Goal: Check status: Check status

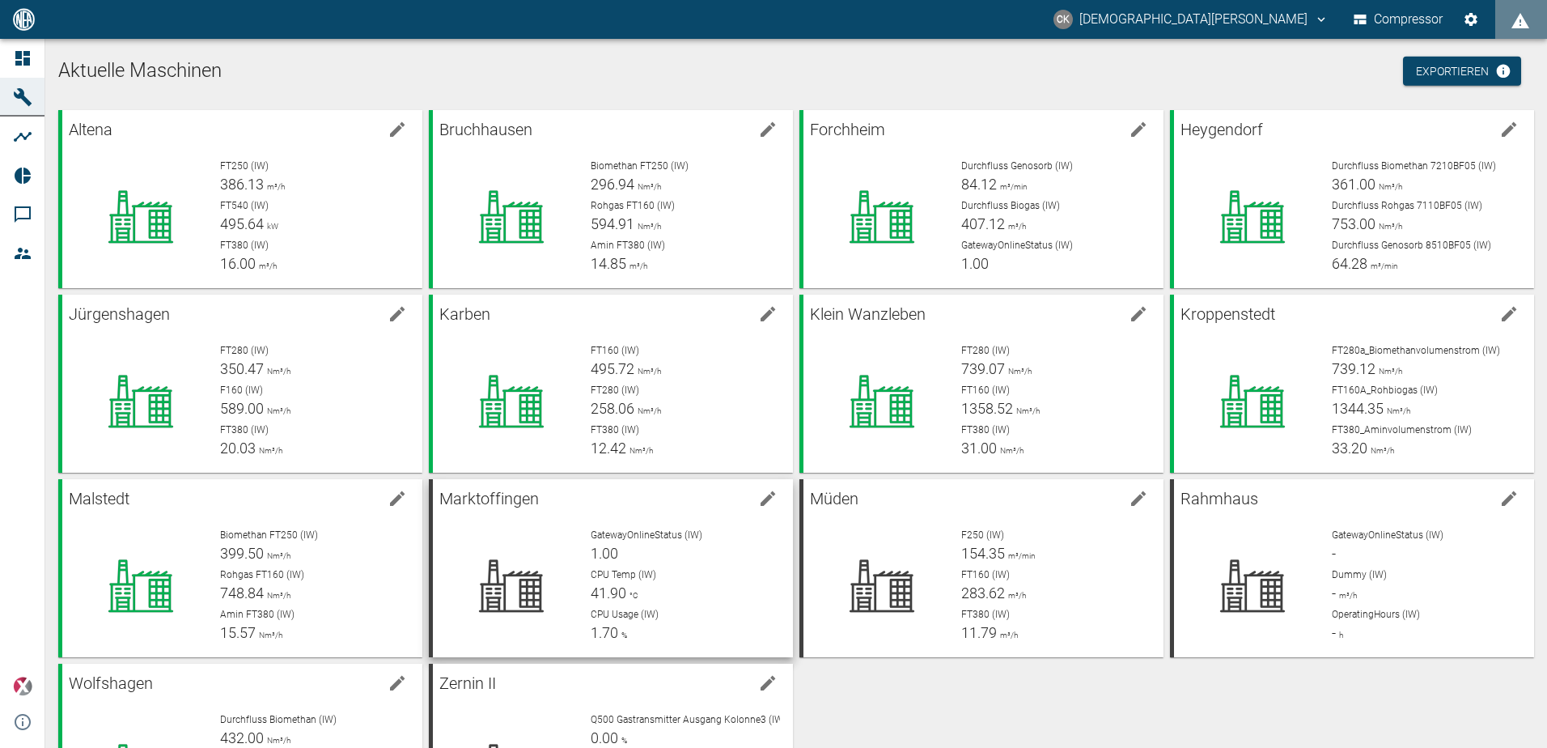
scroll to position [120, 0]
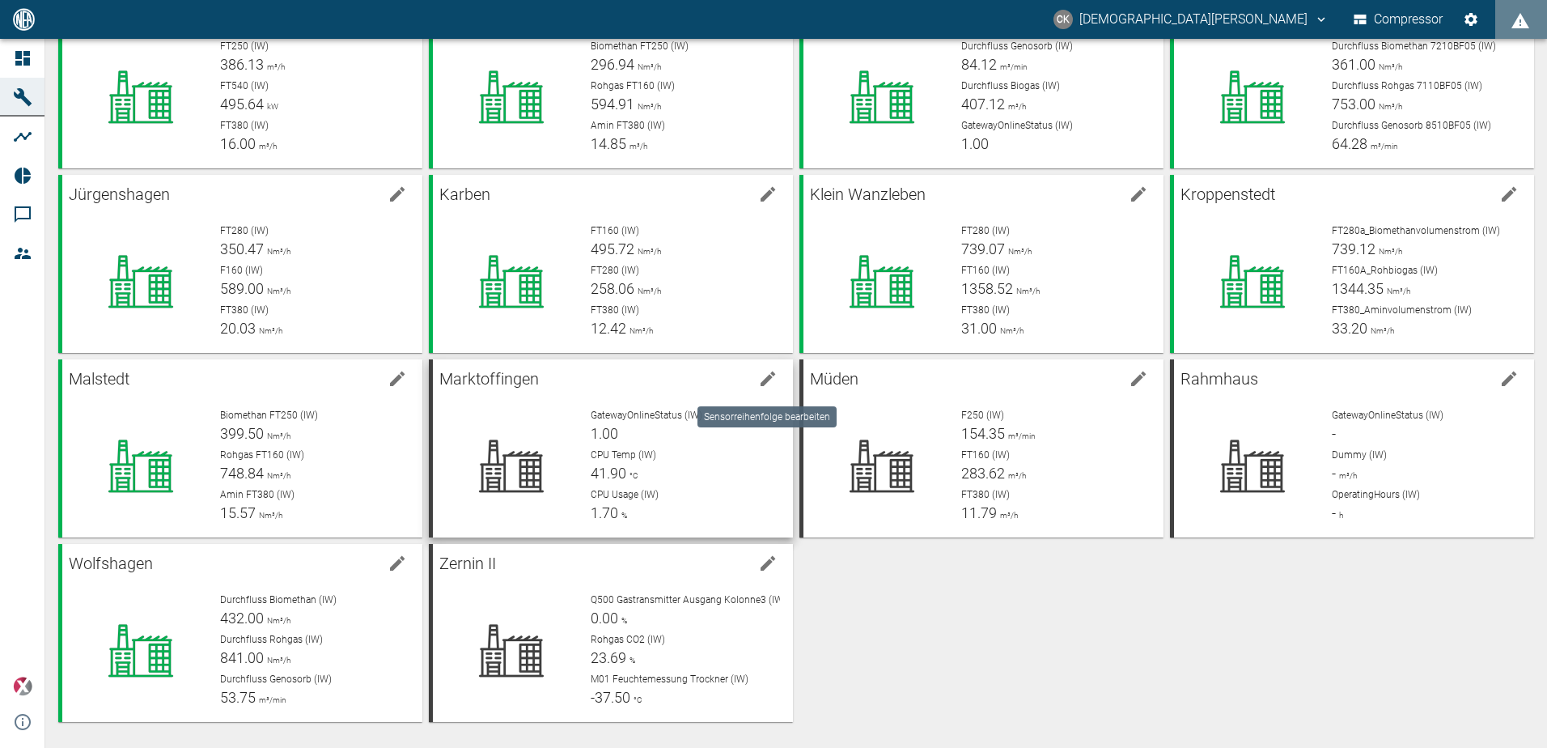
click at [766, 381] on icon "edit machine" at bounding box center [768, 378] width 15 height 15
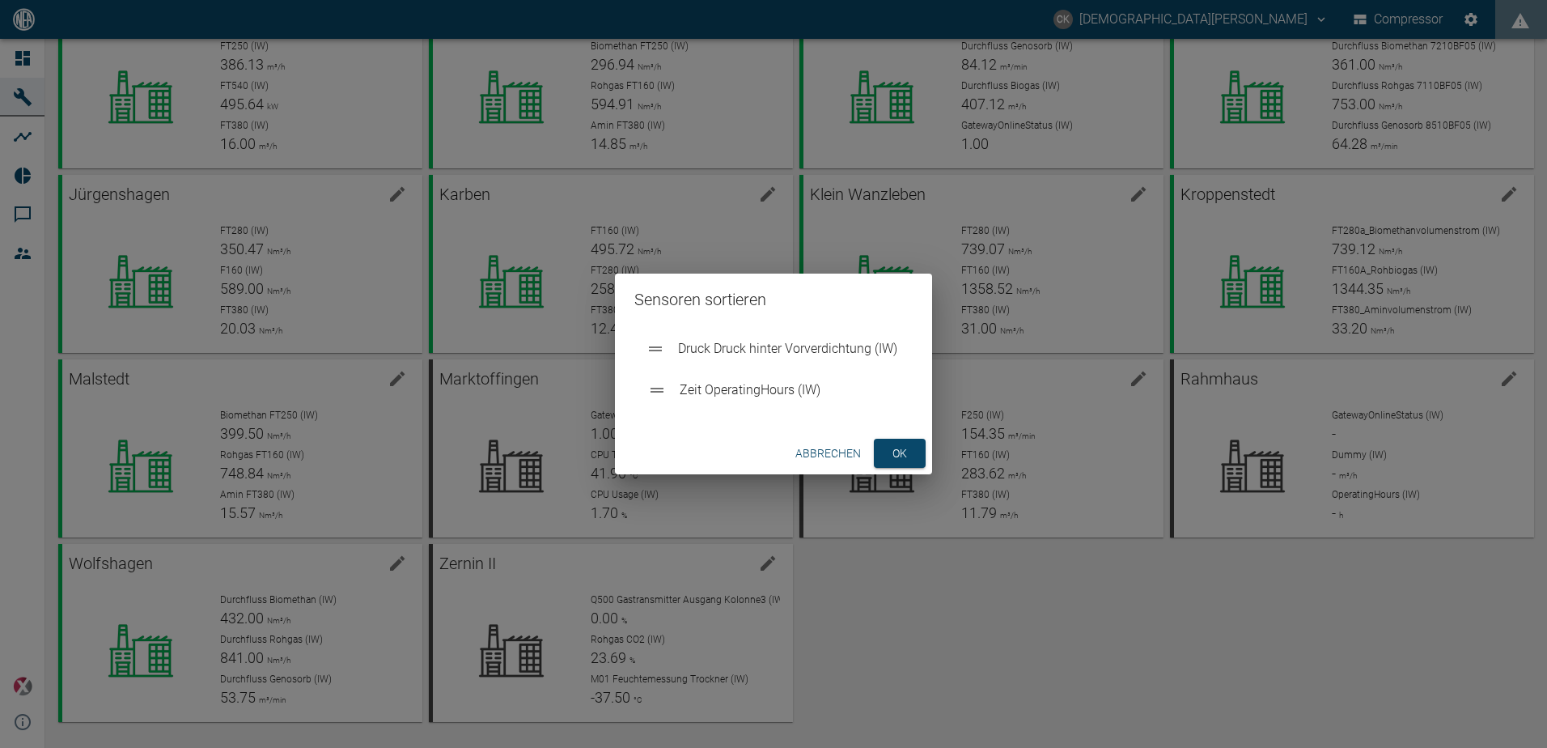
drag, startPoint x: 796, startPoint y: 396, endPoint x: 785, endPoint y: 350, distance: 47.3
click at [785, 350] on ul "Zeit OperatingHours (IW) Druck Druck hinter Vorverdichtung (IW)" at bounding box center [773, 370] width 278 height 91
click at [906, 463] on button "ok" at bounding box center [900, 454] width 52 height 30
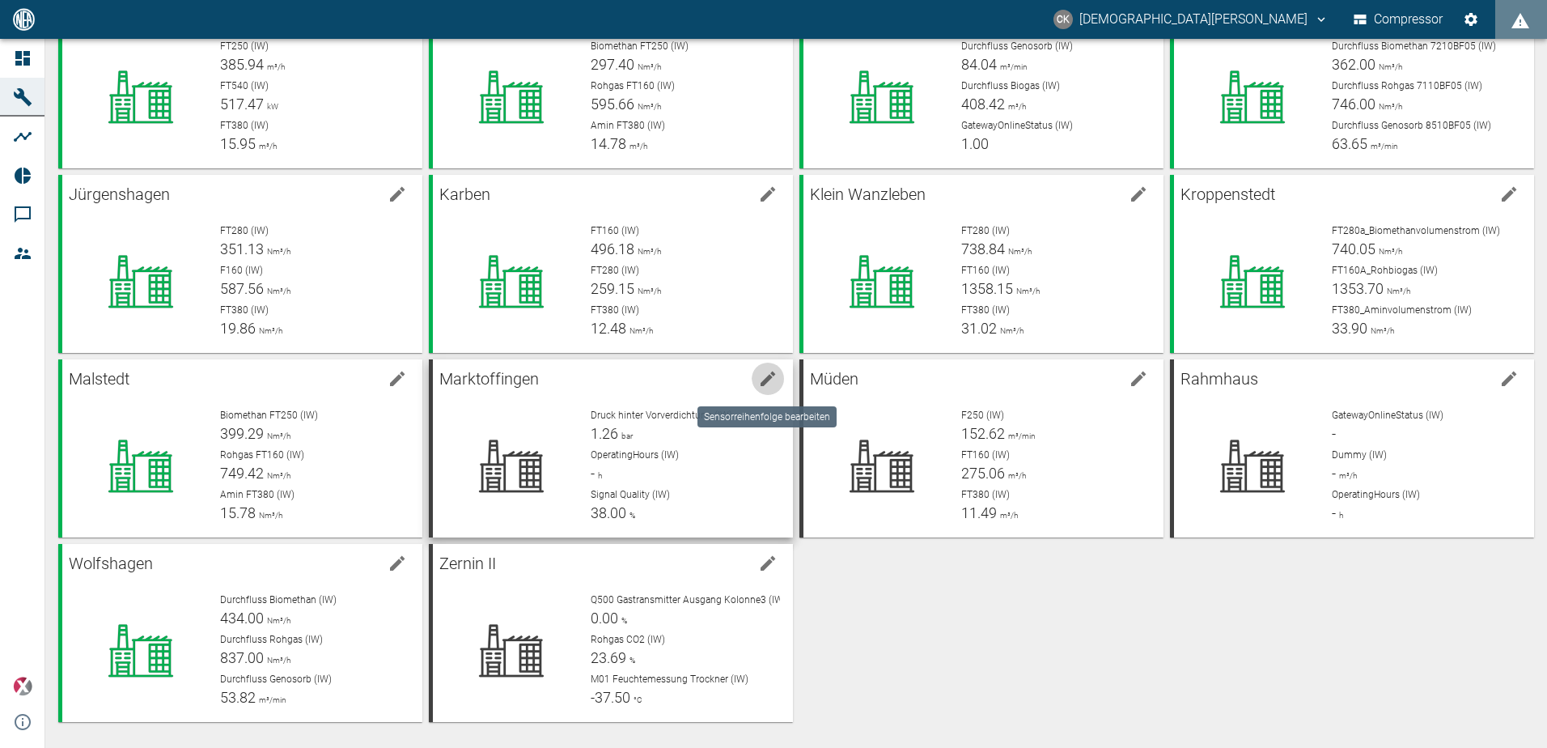
click at [766, 378] on icon "edit machine" at bounding box center [768, 378] width 15 height 15
click at [630, 451] on span "OperatingHours (IW)" at bounding box center [635, 454] width 88 height 11
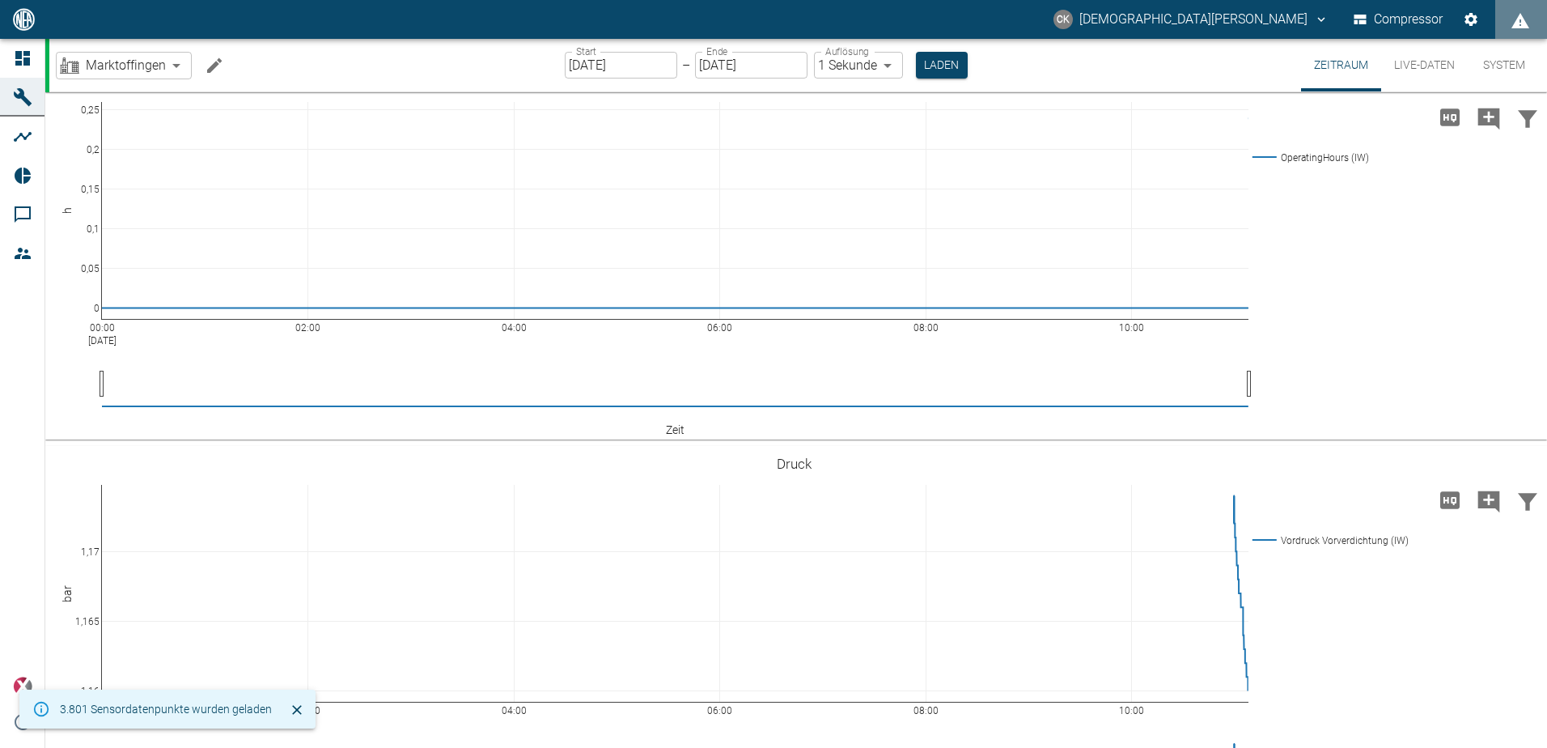
scroll to position [112, 0]
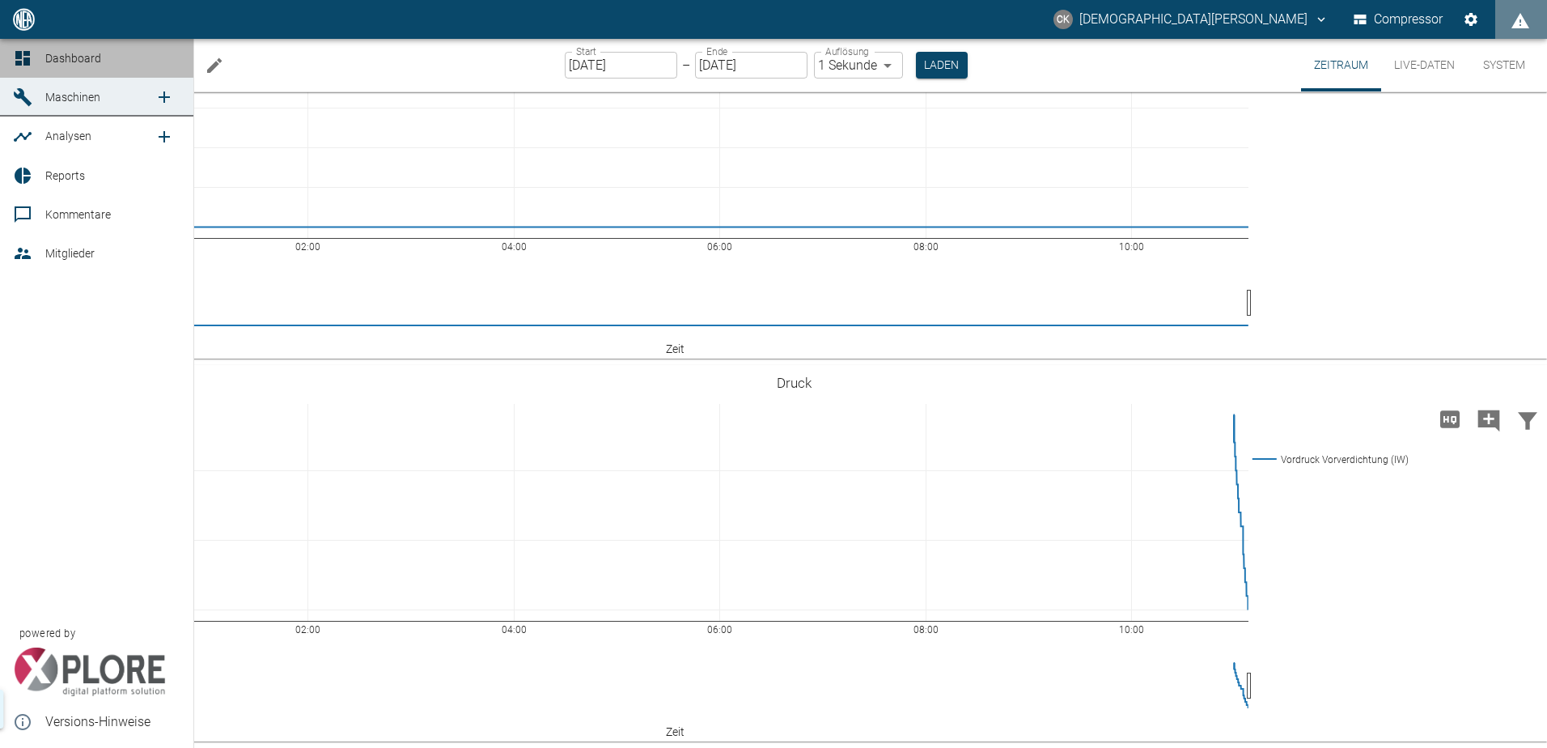
click at [13, 61] on icon at bounding box center [22, 58] width 19 height 19
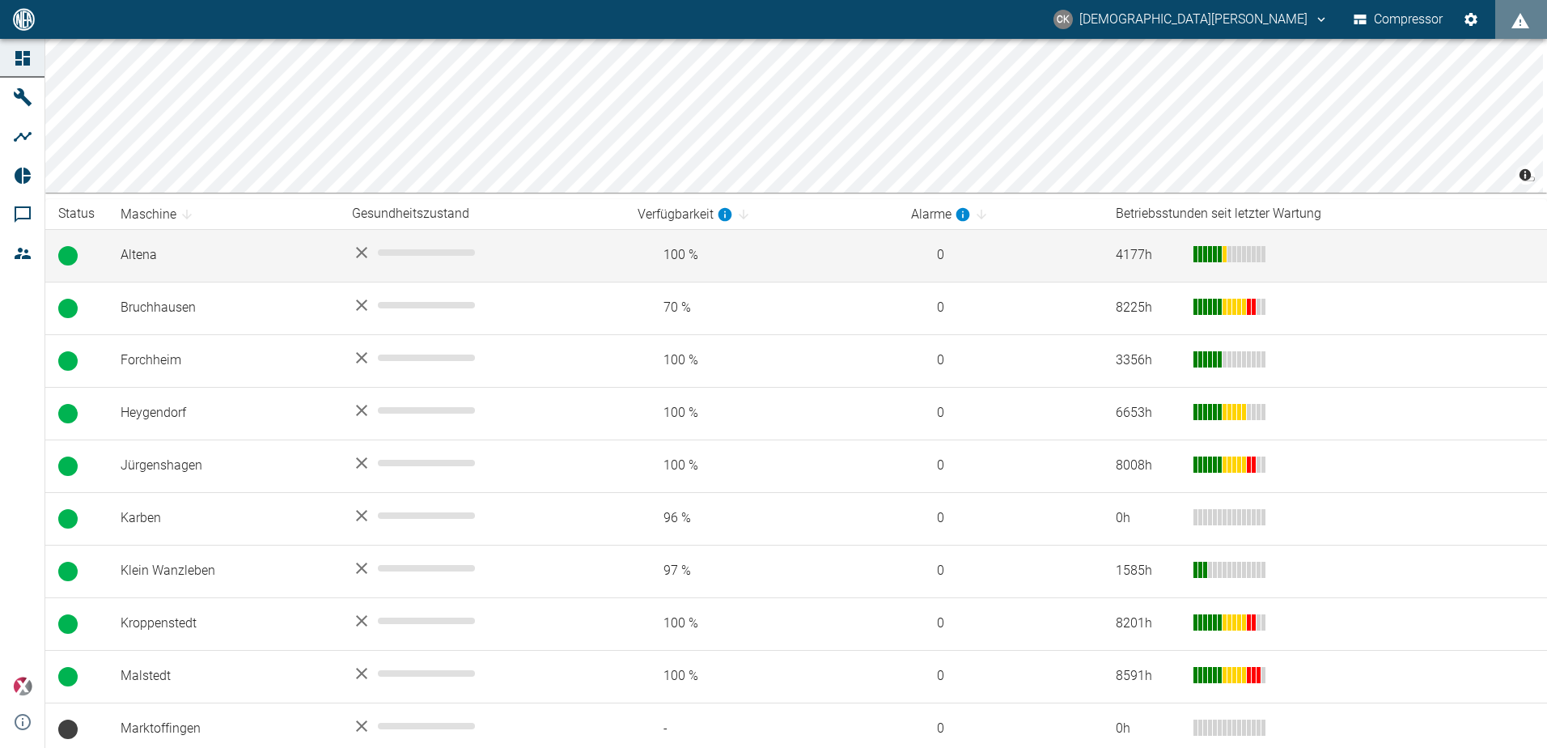
scroll to position [388, 0]
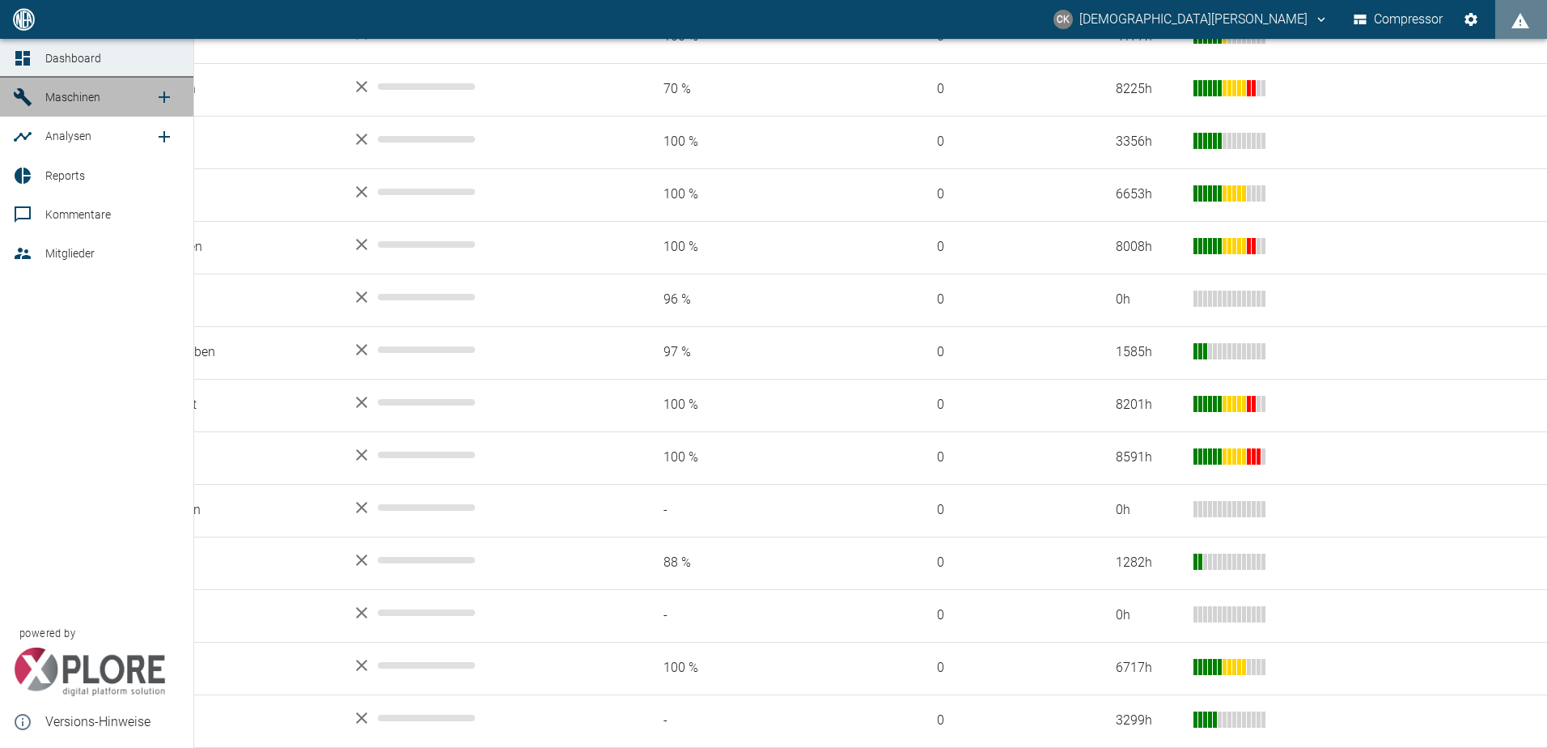
click at [17, 95] on icon at bounding box center [23, 97] width 18 height 18
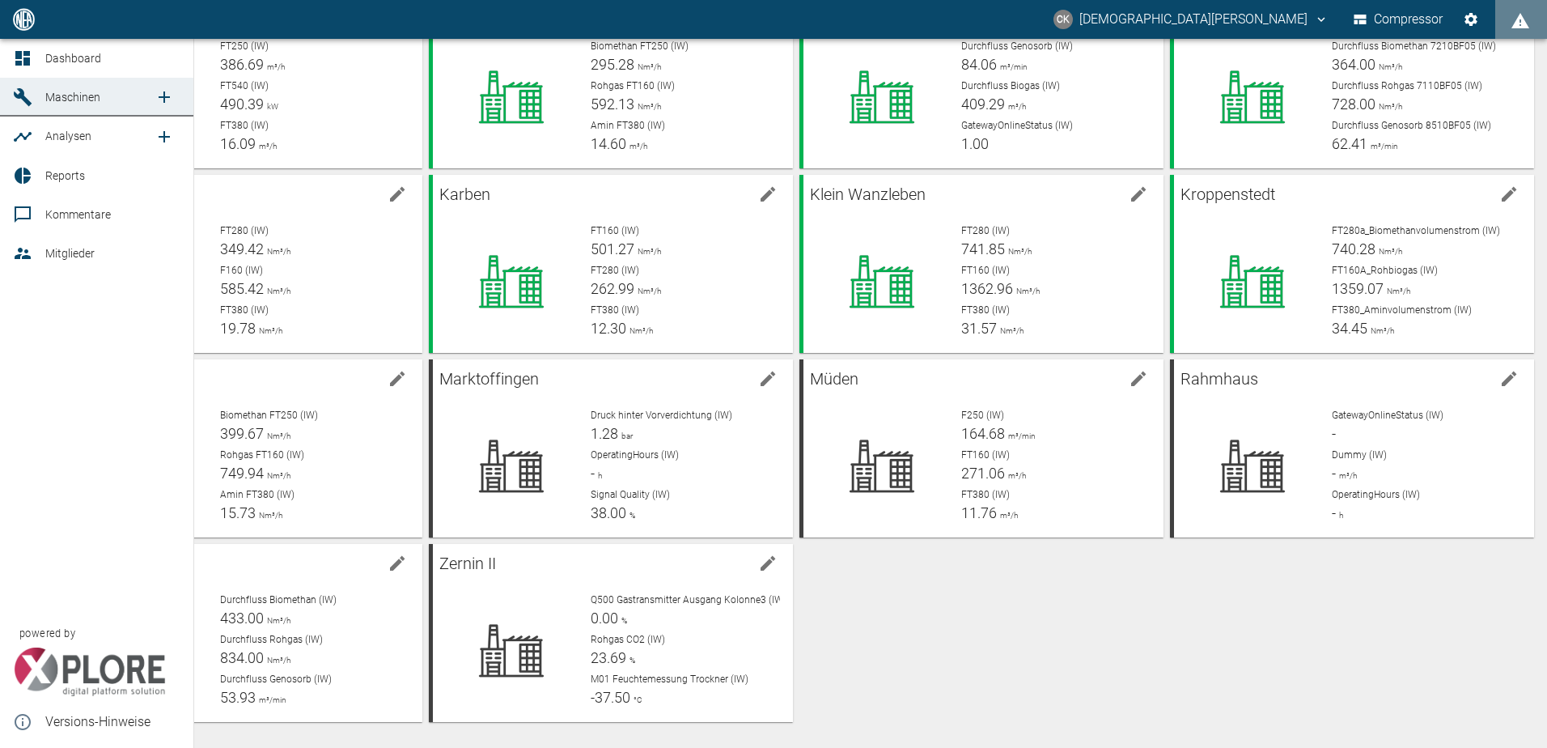
scroll to position [120, 0]
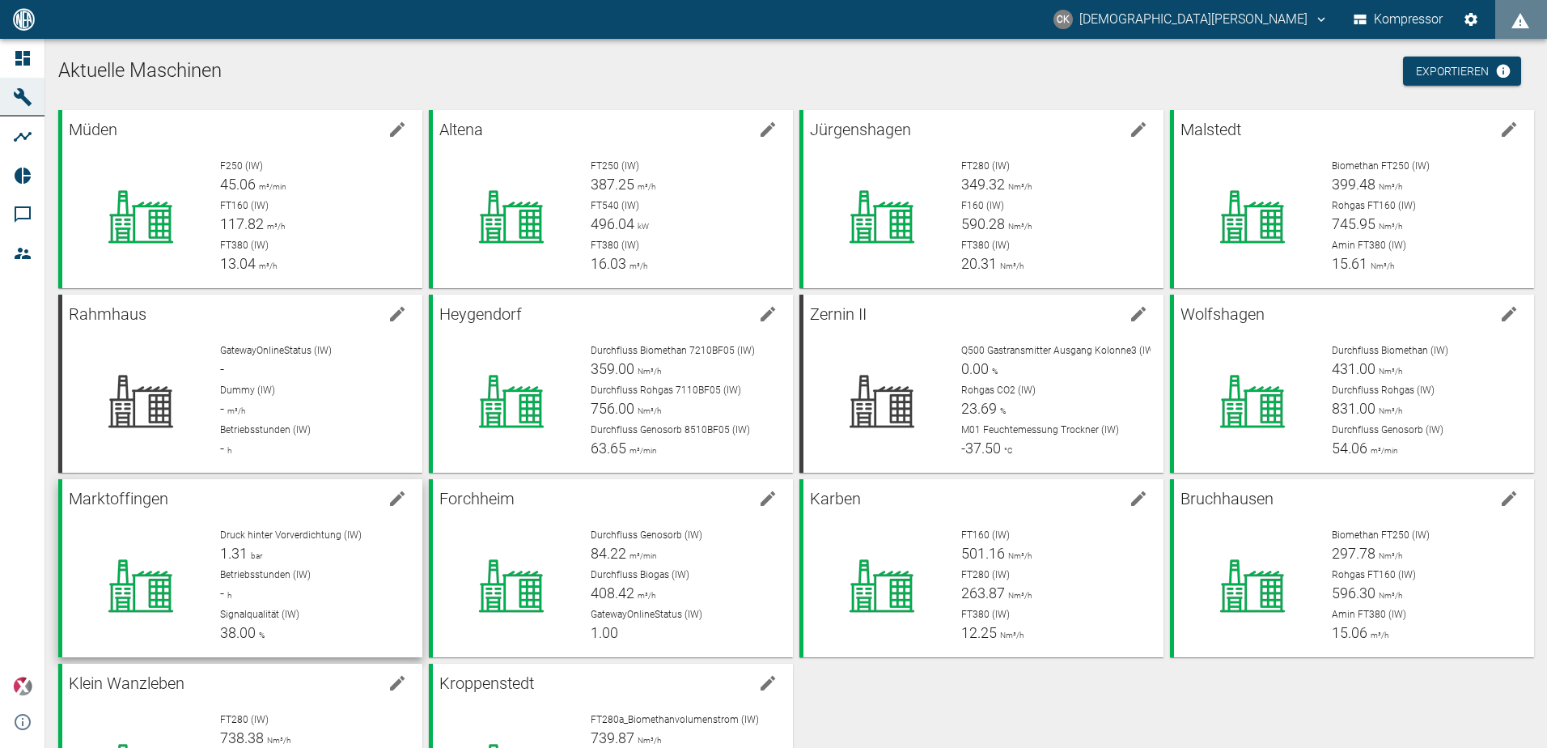
click at [268, 588] on div "Betriebsstunden (IW) - h" at bounding box center [314, 585] width 189 height 36
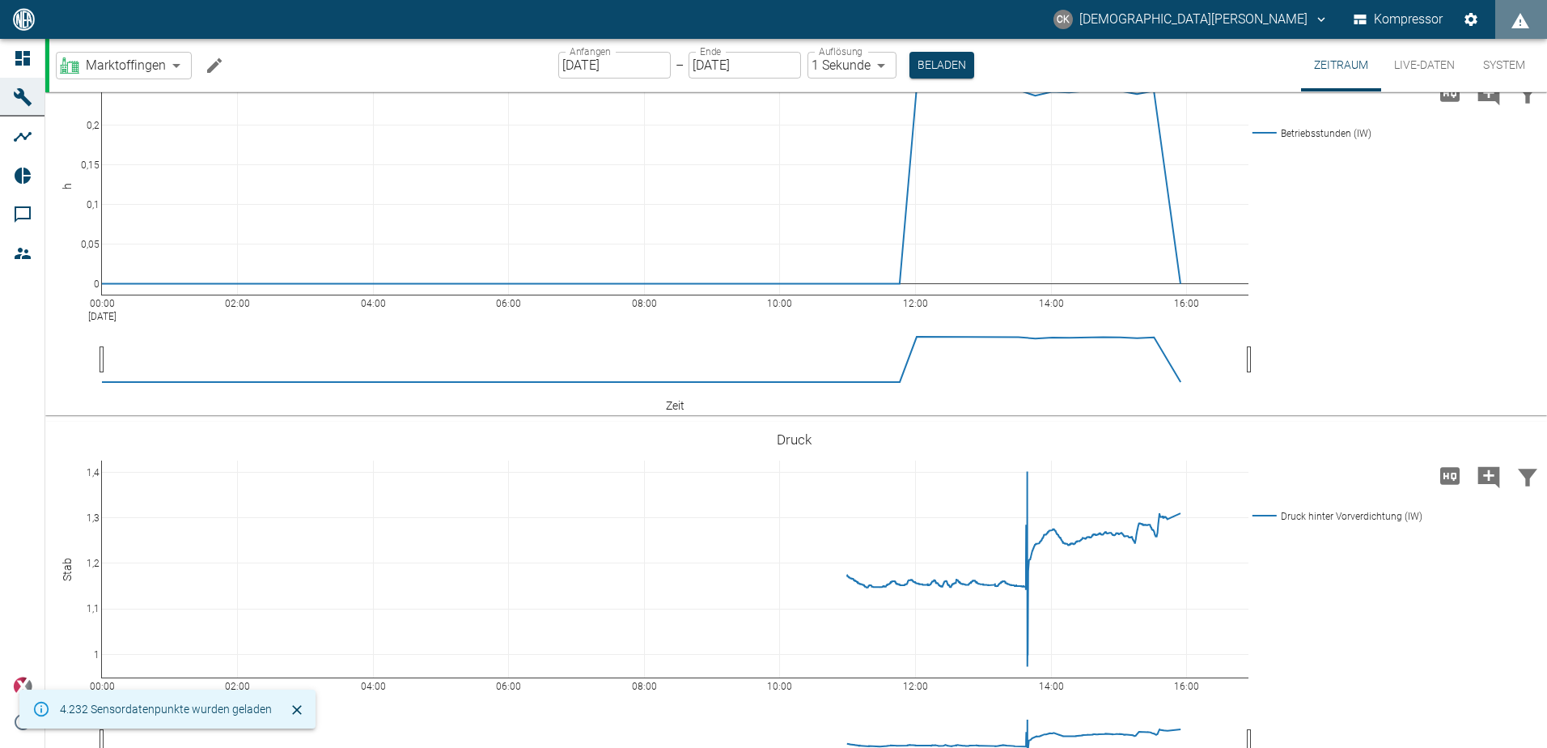
scroll to position [112, 0]
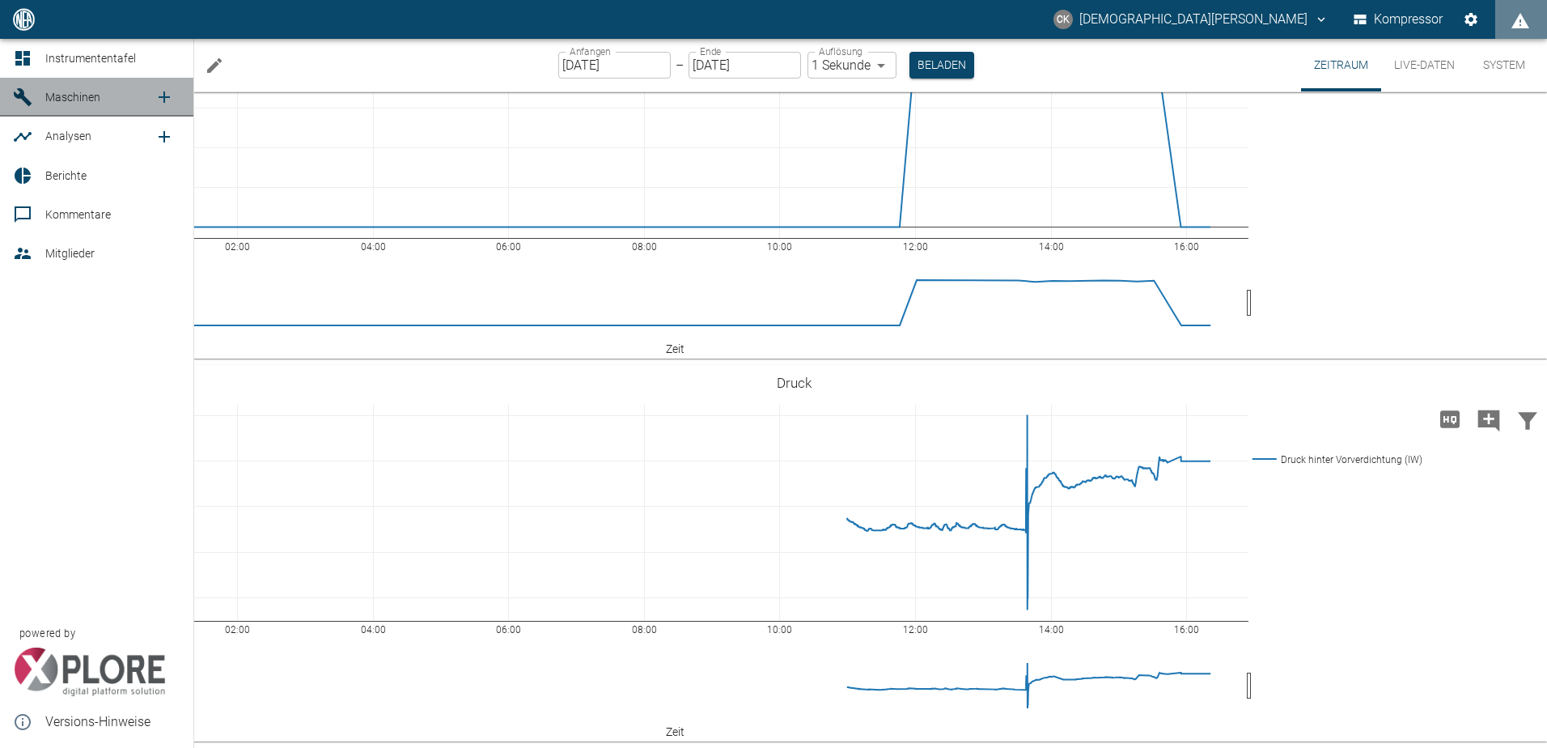
click at [19, 91] on icon at bounding box center [22, 96] width 19 height 19
